Goal: Entertainment & Leisure: Consume media (video, audio)

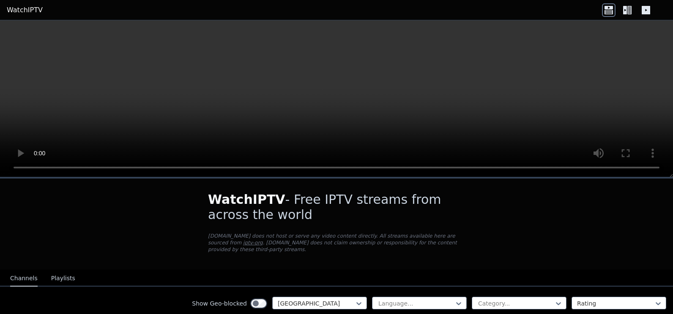
scroll to position [66, 0]
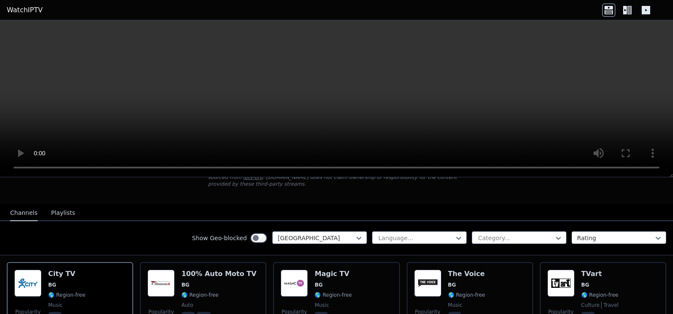
click at [625, 8] on icon at bounding box center [625, 10] width 4 height 8
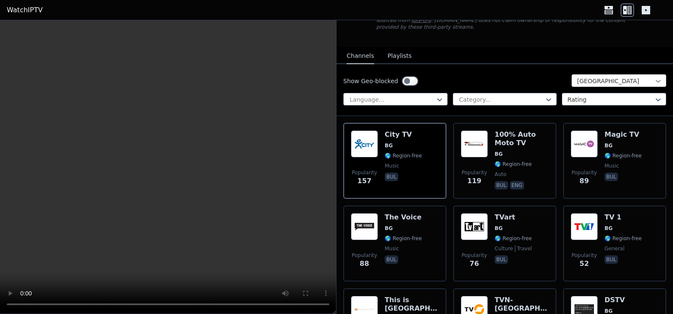
click at [654, 77] on icon at bounding box center [658, 81] width 8 height 8
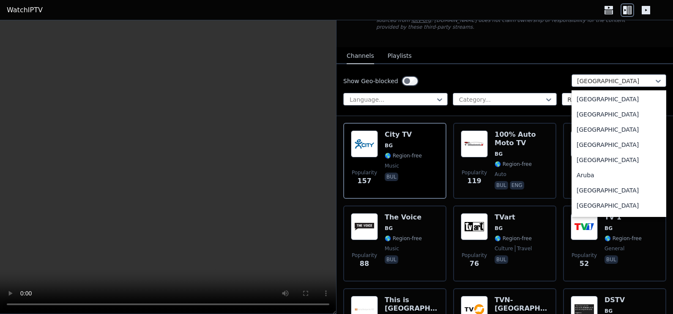
scroll to position [0, 0]
click at [587, 96] on div "All countries" at bounding box center [619, 99] width 95 height 15
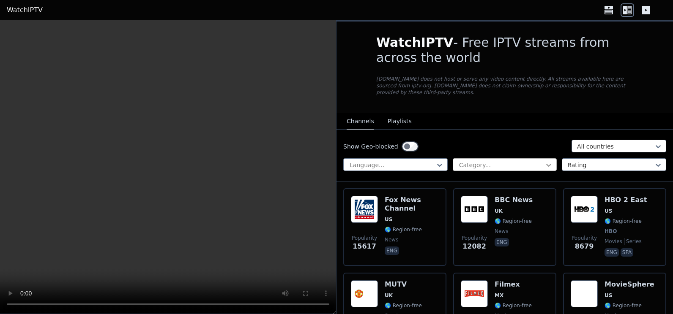
click at [544, 161] on icon at bounding box center [548, 165] width 8 height 8
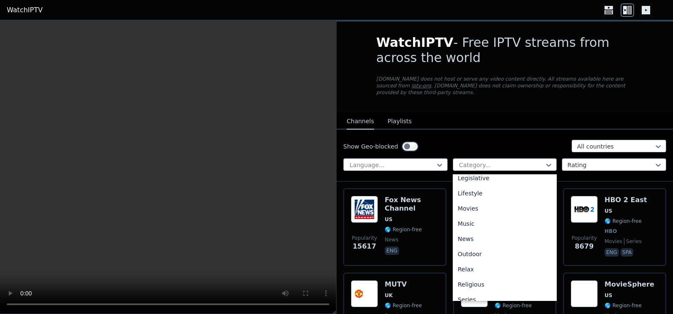
scroll to position [177, 0]
click at [479, 228] on div "Movies" at bounding box center [505, 235] width 104 height 15
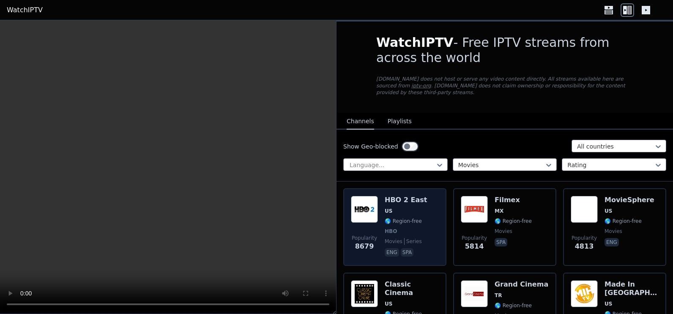
click at [400, 208] on div "HBO 2 East US 🌎 Region-free HBO movies series eng spa" at bounding box center [406, 227] width 42 height 63
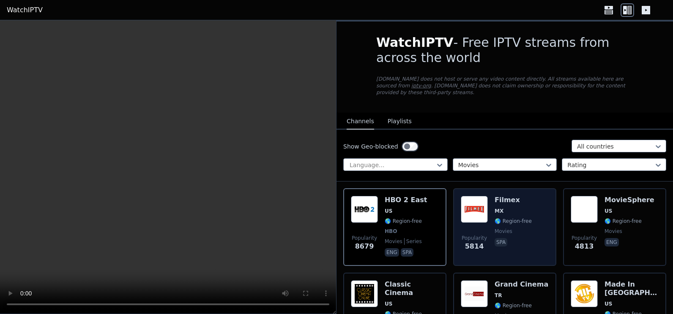
click at [504, 209] on div "Filmex MX 🌎 Region-free movies spa" at bounding box center [513, 227] width 37 height 63
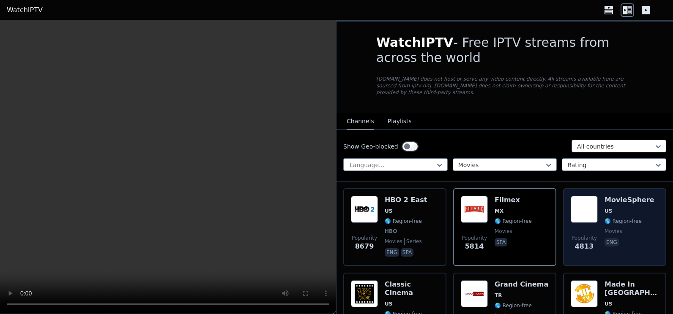
click at [617, 219] on div "MovieSphere US 🌎 Region-free movies eng" at bounding box center [629, 227] width 50 height 63
click at [604, 228] on span "movies" at bounding box center [613, 231] width 18 height 7
click at [613, 228] on span "movies" at bounding box center [613, 231] width 18 height 7
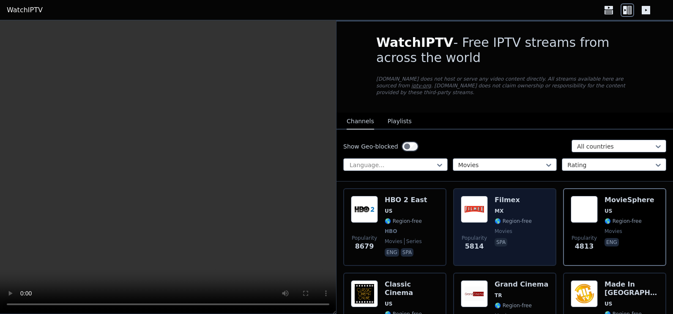
click at [513, 218] on span "🌎 Region-free" at bounding box center [513, 221] width 37 height 7
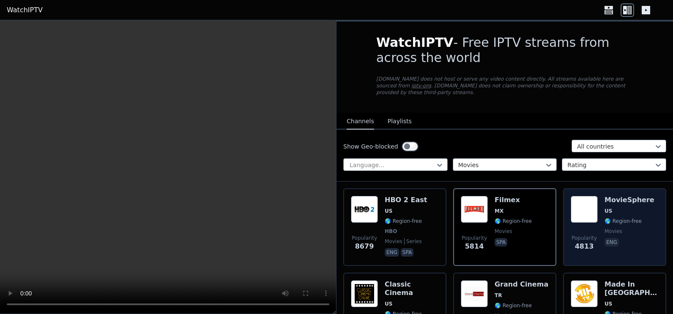
click at [609, 228] on span "movies" at bounding box center [613, 231] width 18 height 7
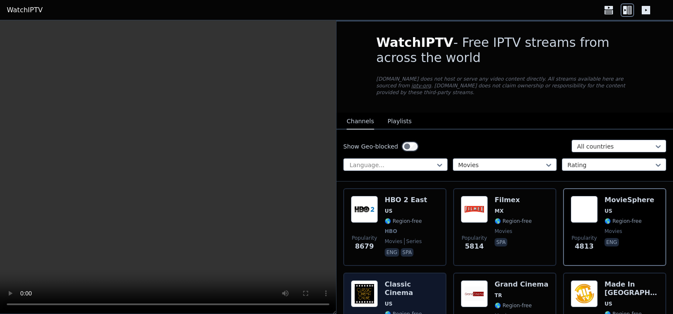
click at [408, 301] on span "US" at bounding box center [412, 304] width 54 height 7
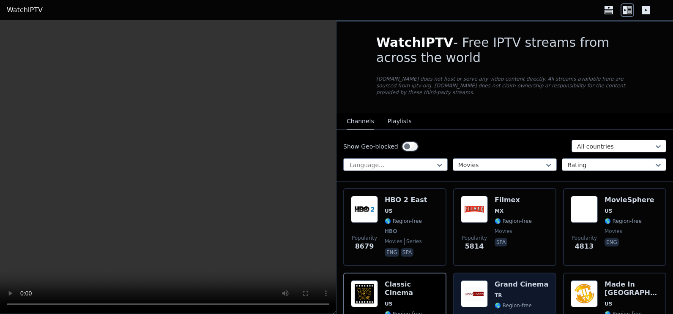
click at [498, 294] on div "Grand Cinema TR 🌎 Region-free movies tur eng ara" at bounding box center [522, 311] width 54 height 61
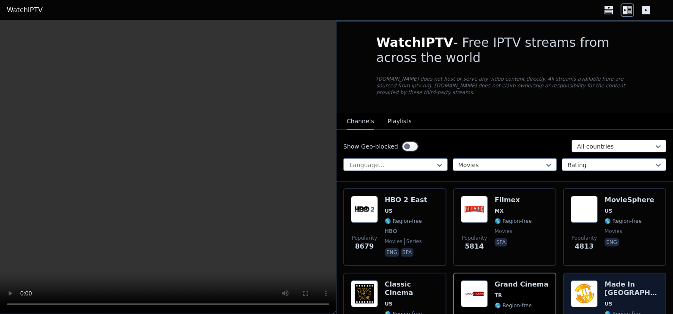
click at [591, 299] on img at bounding box center [584, 294] width 27 height 27
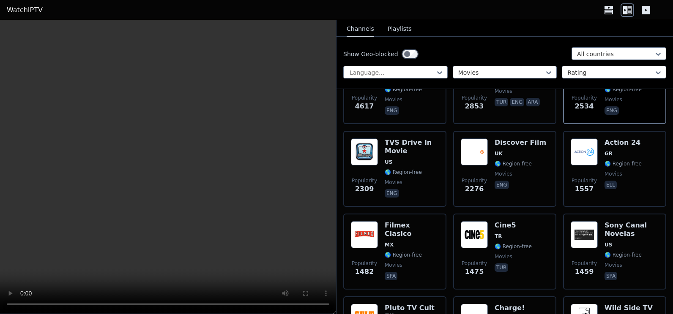
scroll to position [236, 0]
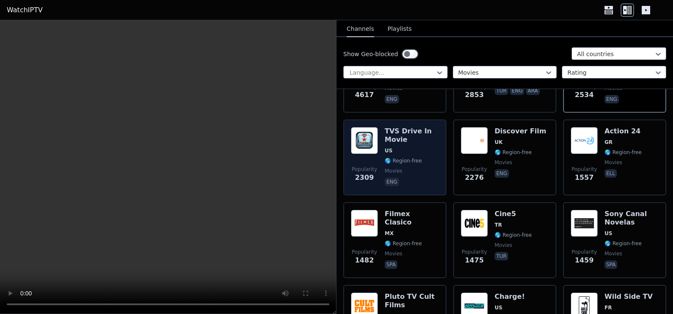
click at [403, 160] on div "TVS Drive In Movie US 🌎 Region-free movies eng" at bounding box center [412, 157] width 54 height 61
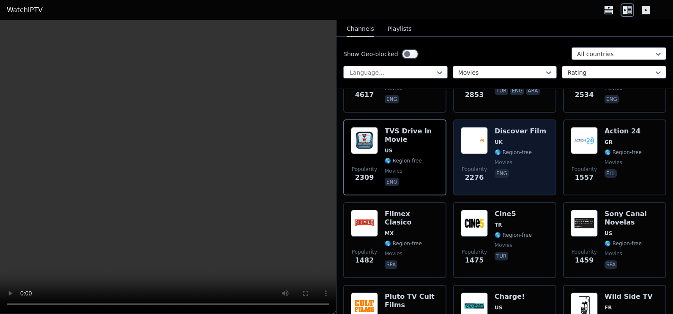
click at [485, 161] on span "Popularity 2276" at bounding box center [474, 174] width 27 height 27
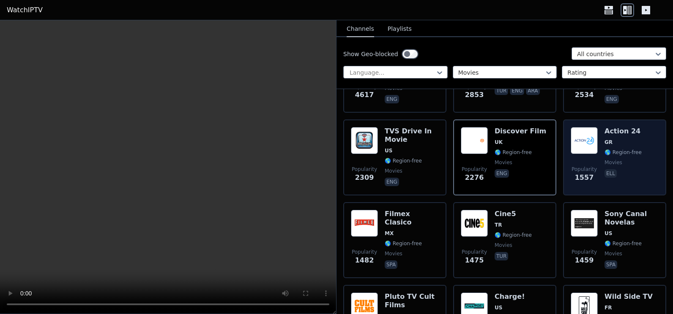
click at [604, 159] on span "movies" at bounding box center [613, 162] width 18 height 7
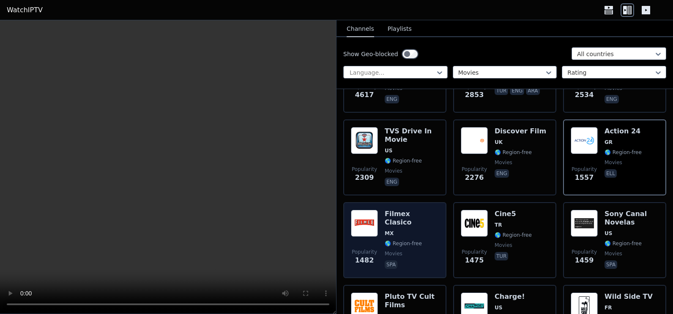
click at [399, 230] on span "MX" at bounding box center [412, 233] width 54 height 7
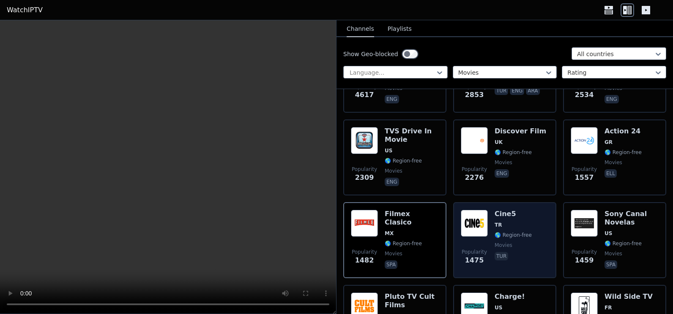
click at [506, 232] on div "Cine5 TR 🌎 Region-free movies tur" at bounding box center [513, 240] width 37 height 61
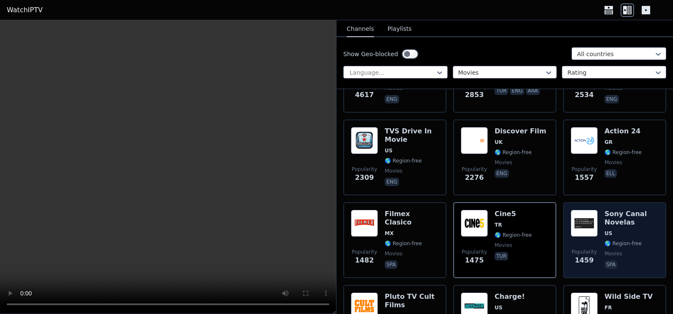
click at [604, 241] on span "🌎 Region-free" at bounding box center [622, 244] width 37 height 7
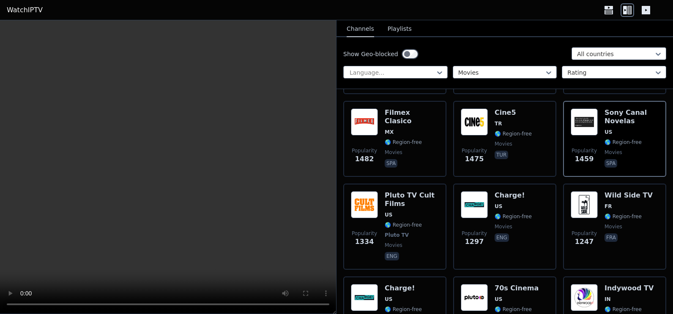
scroll to position [383, 0]
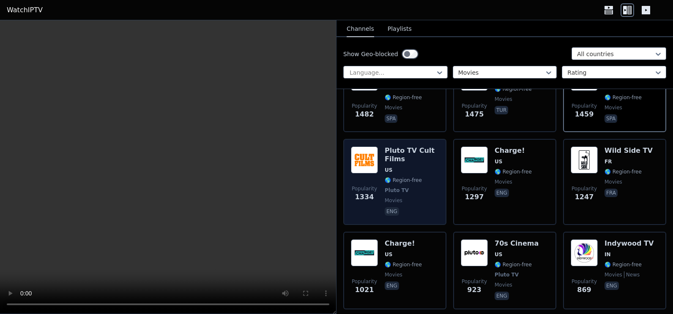
click at [392, 177] on span "🌎 Region-free" at bounding box center [403, 180] width 37 height 7
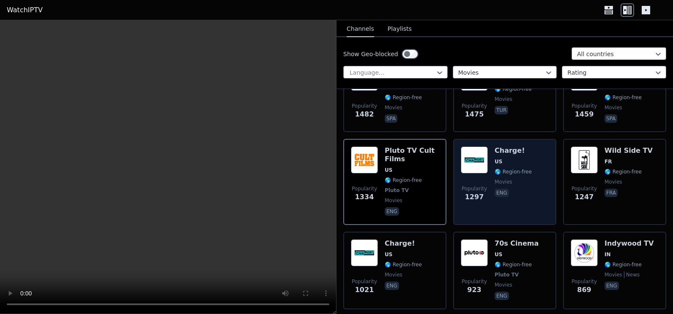
click at [505, 179] on span "movies" at bounding box center [504, 182] width 18 height 7
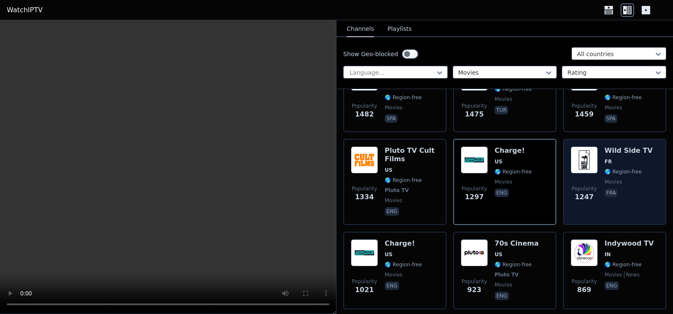
click at [596, 174] on div "Popularity 1247 Wild Side TV FR 🌎 Region-free movies fra" at bounding box center [615, 182] width 88 height 71
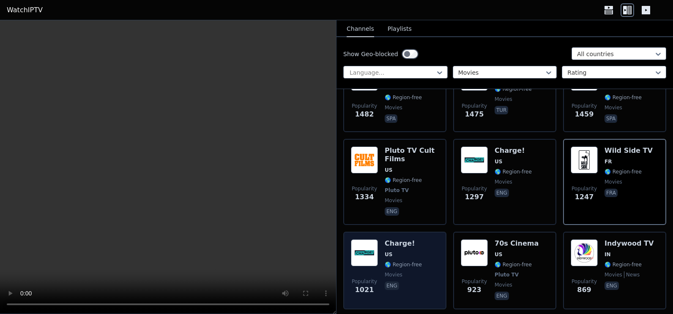
click at [391, 265] on div "Charge! US 🌎 Region-free movies eng" at bounding box center [403, 271] width 37 height 63
